Goal: Task Accomplishment & Management: Manage account settings

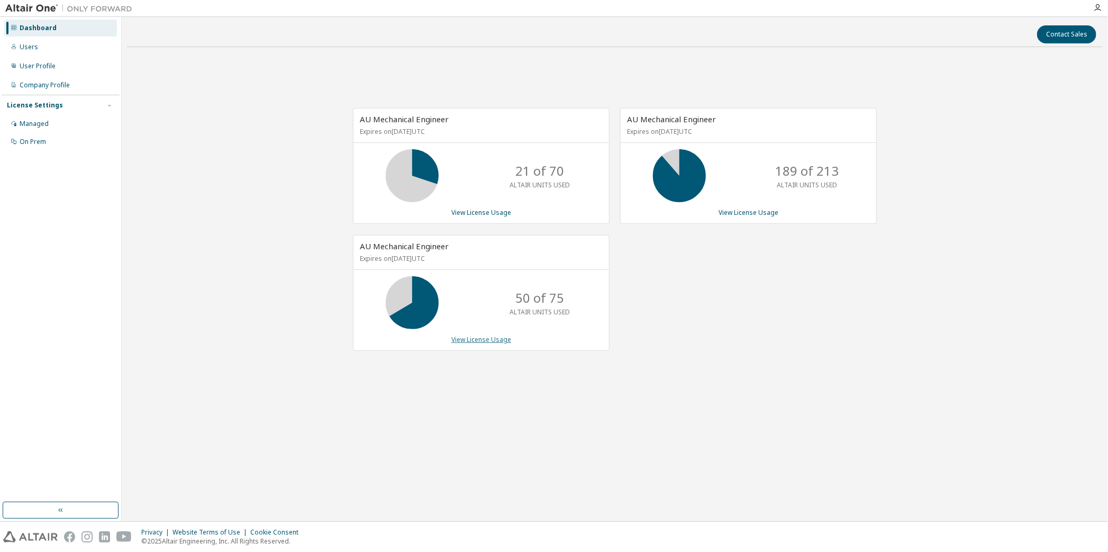
click at [468, 343] on link "View License Usage" at bounding box center [481, 339] width 60 height 9
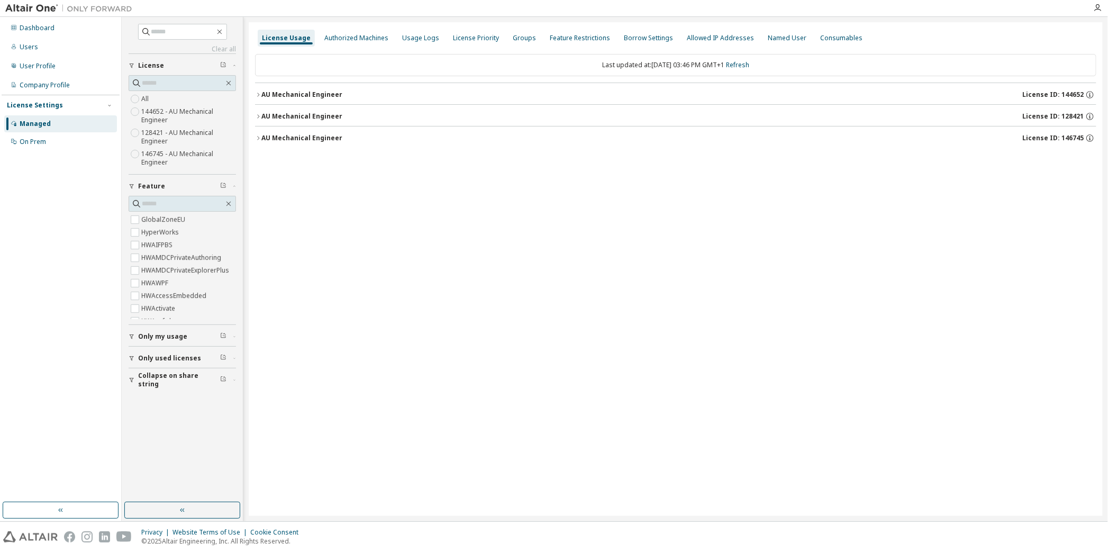
click at [262, 131] on button "AU Mechanical Engineer License ID: 146745" at bounding box center [675, 137] width 841 height 23
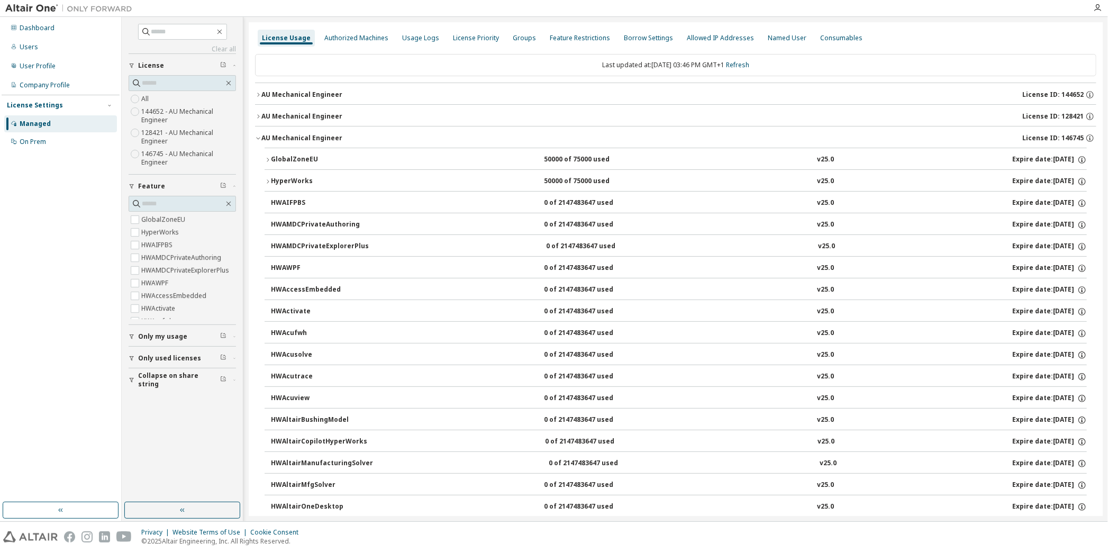
click at [271, 156] on div "GlobalZoneEU" at bounding box center [318, 160] width 95 height 10
